Goal: Task Accomplishment & Management: Manage account settings

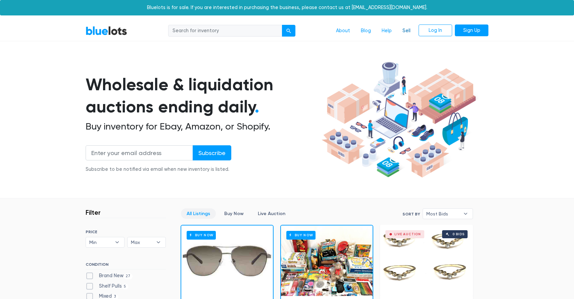
click at [407, 29] on link "Sell" at bounding box center [406, 31] width 19 height 13
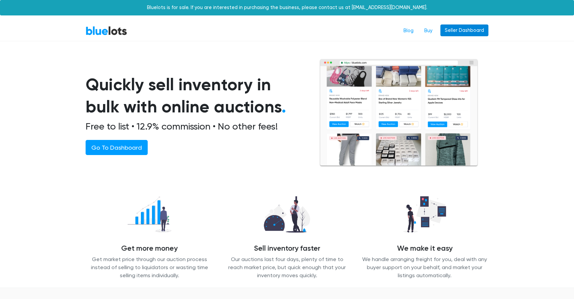
click at [462, 32] on link "Seller Dashboard" at bounding box center [465, 31] width 48 height 12
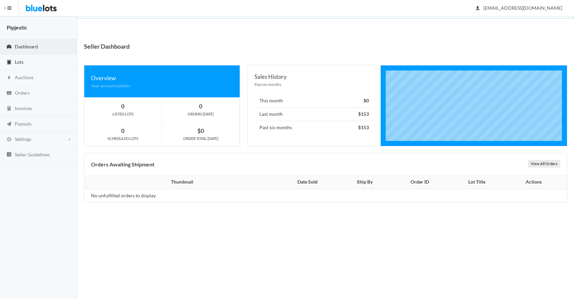
click at [31, 64] on link "Lots" at bounding box center [38, 62] width 77 height 15
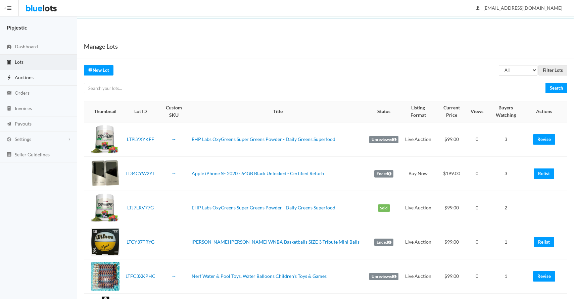
click at [28, 76] on span "Auctions" at bounding box center [24, 78] width 19 height 6
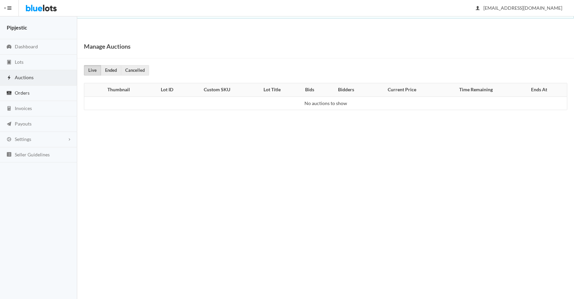
click at [27, 92] on span "Orders" at bounding box center [22, 93] width 15 height 6
